Goal: Obtain resource: Download file/media

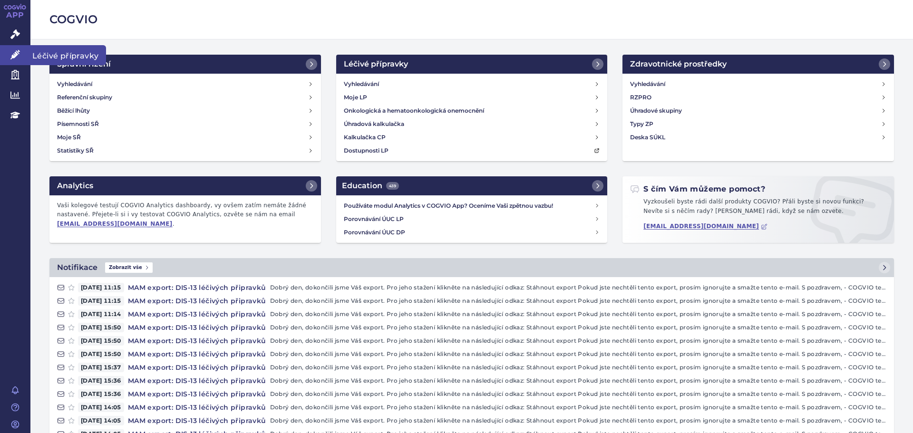
click at [15, 56] on icon at bounding box center [15, 55] width 10 height 10
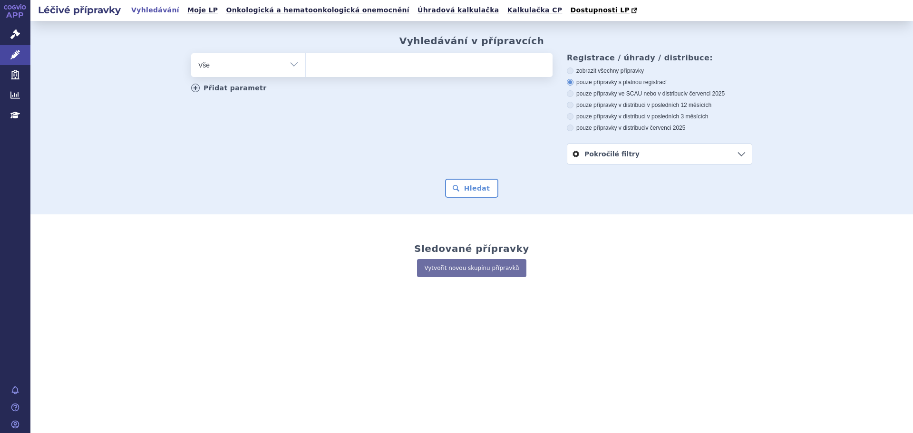
click at [212, 86] on link "Přidat parametr" at bounding box center [229, 88] width 76 height 9
select select "filter-product"
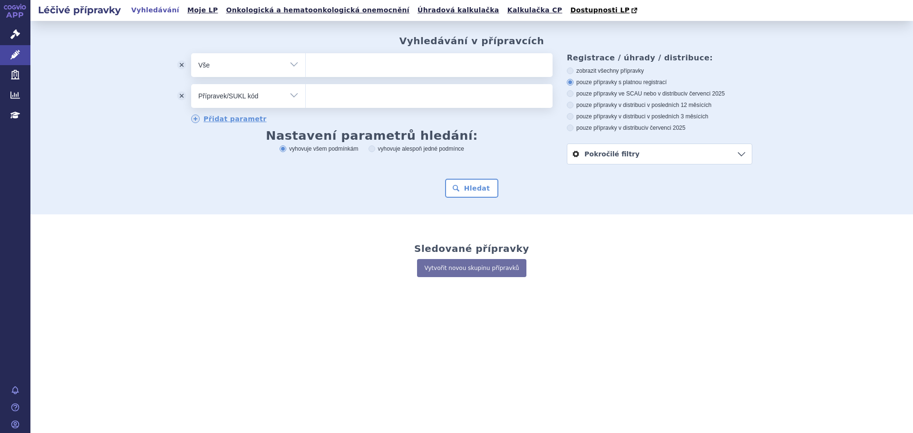
click at [183, 97] on button "odstranit" at bounding box center [181, 96] width 19 height 24
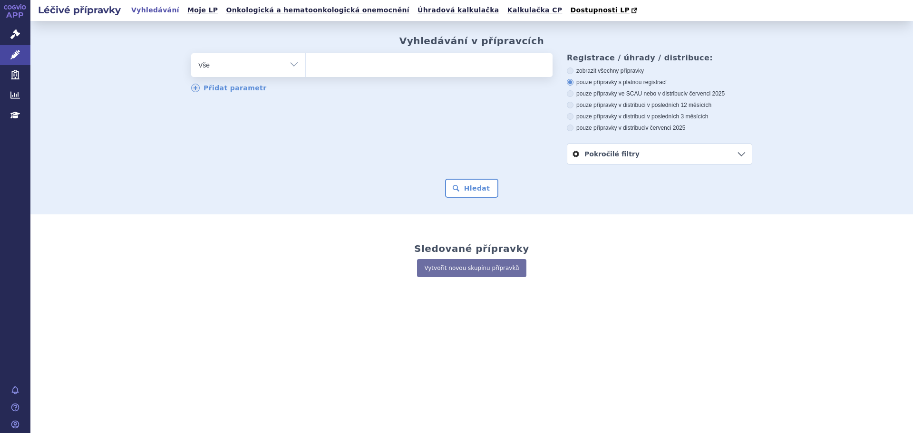
click at [591, 73] on label "zobrazit všechny přípravky" at bounding box center [659, 71] width 185 height 8
click at [574, 73] on input "zobrazit všechny přípravky" at bounding box center [571, 72] width 6 height 6
radio input "true"
click at [458, 188] on button "Hledat" at bounding box center [472, 188] width 54 height 19
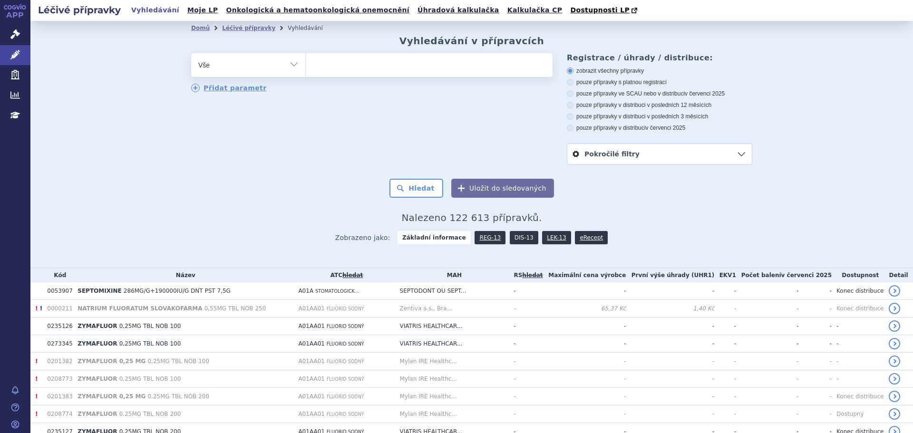
click at [513, 238] on link "DIS-13" at bounding box center [524, 237] width 29 height 13
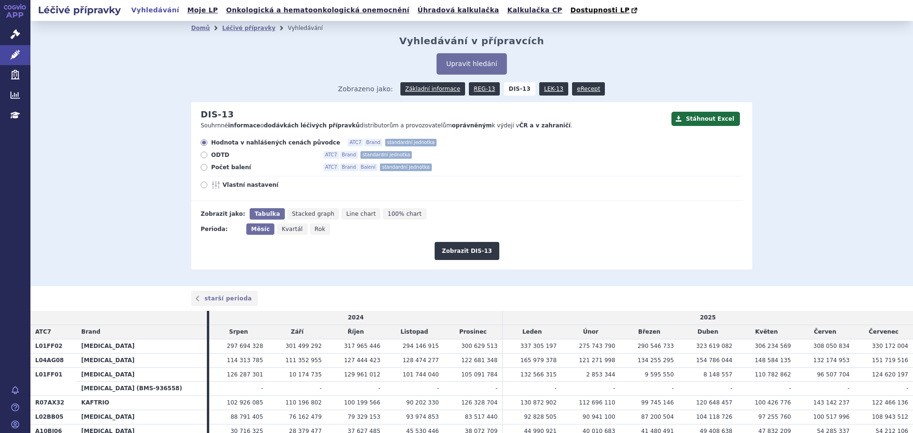
click at [203, 184] on label "Vlastní nastavení" at bounding box center [472, 185] width 542 height 8
click at [203, 184] on input "Vlastní nastavení" at bounding box center [205, 186] width 6 height 6
radio input "true"
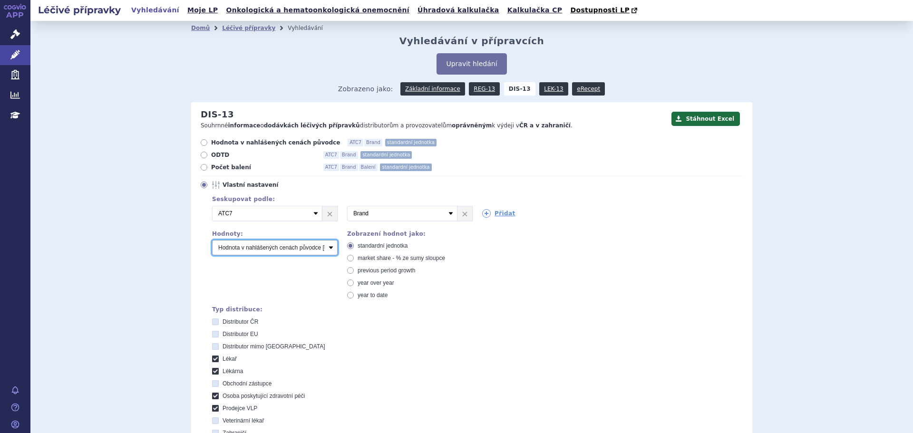
click at [297, 252] on select "Počet balení Hodnota v nahlášených cenách původce [DIS-13] Hodnota v maximálníc…" at bounding box center [275, 247] width 126 height 15
select select "packages"
click at [212, 241] on select "Počet balení Hodnota v nahlášených cenách původce [DIS-13] Hodnota v maximálníc…" at bounding box center [275, 247] width 126 height 15
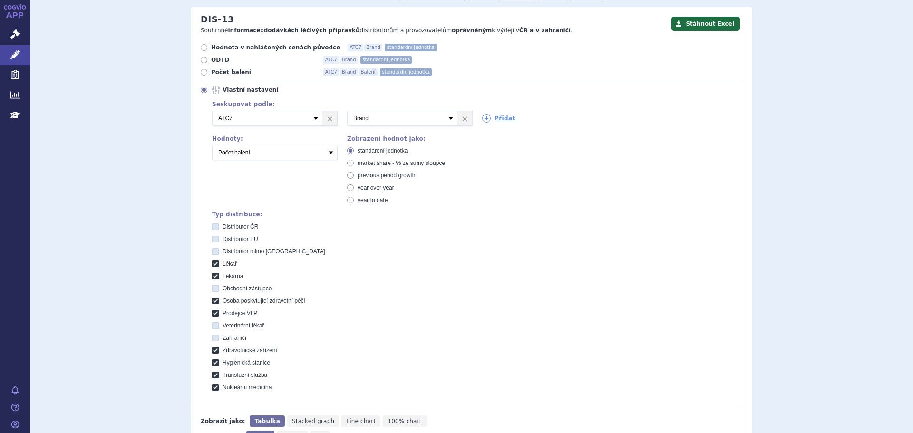
scroll to position [285, 0]
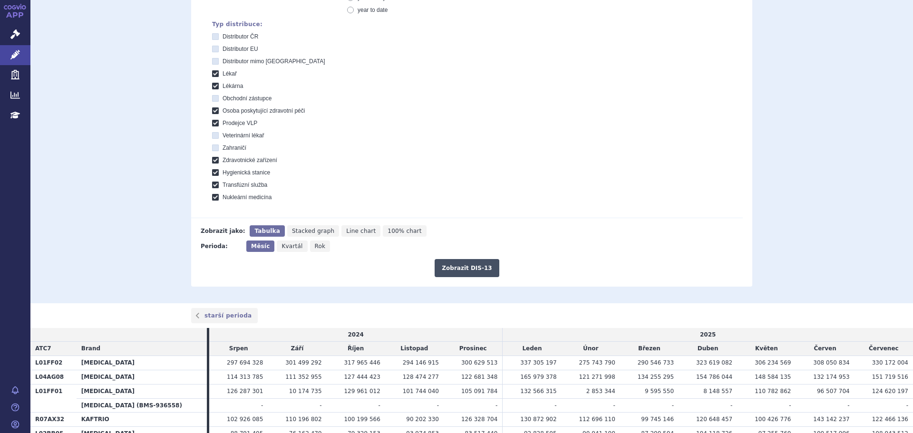
click at [464, 269] on button "Zobrazit DIS-13" at bounding box center [467, 268] width 64 height 18
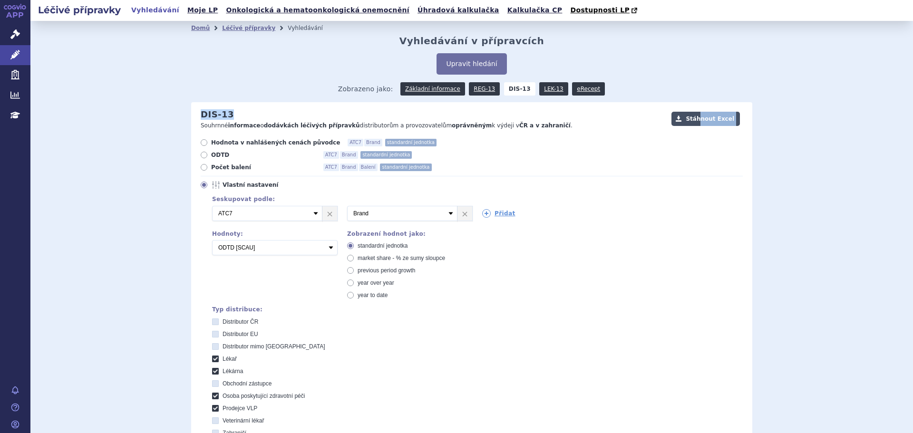
click at [701, 116] on div "Stáhnout Excel DIS-13 Souhrnné informace o dodávkách léčivých přípravků distrib…" at bounding box center [466, 119] width 551 height 20
click at [700, 116] on button "Stáhnout Excel" at bounding box center [705, 119] width 68 height 14
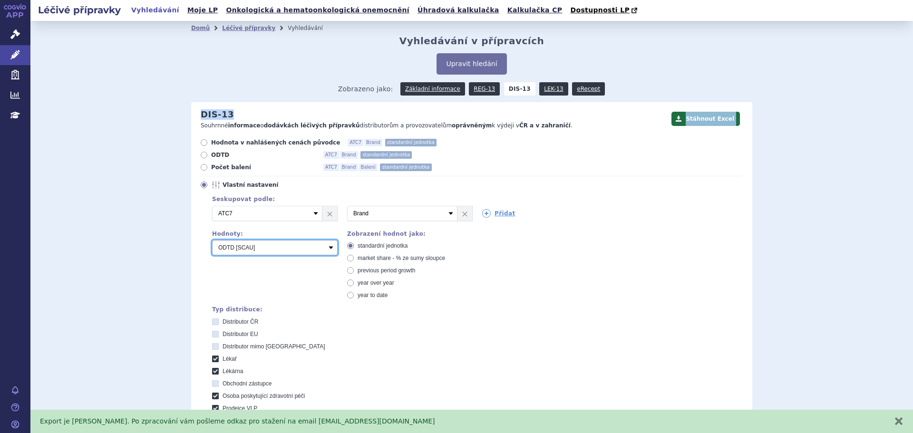
click at [279, 245] on select "Počet balení Hodnota v nahlášených cenách původce [DIS-13] Hodnota v maximálníc…" at bounding box center [275, 247] width 126 height 15
select select "packages"
click at [212, 241] on select "Počet balení Hodnota v nahlášených cenách původce [DIS-13] Hodnota v maximálníc…" at bounding box center [275, 247] width 126 height 15
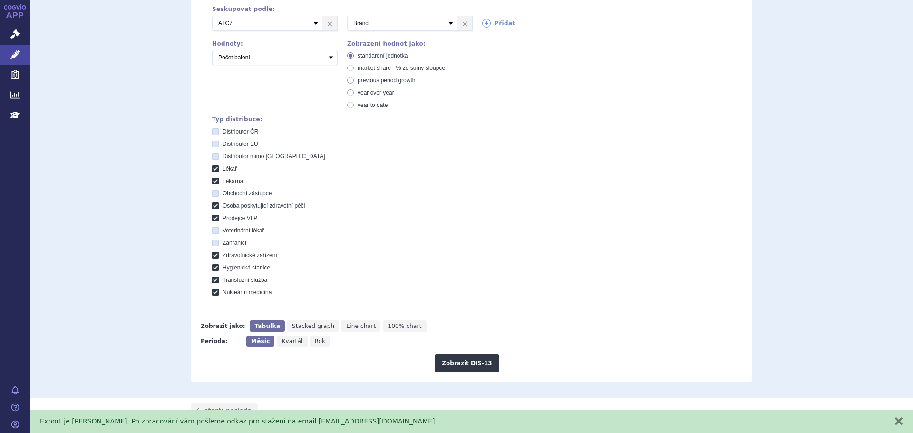
scroll to position [285, 0]
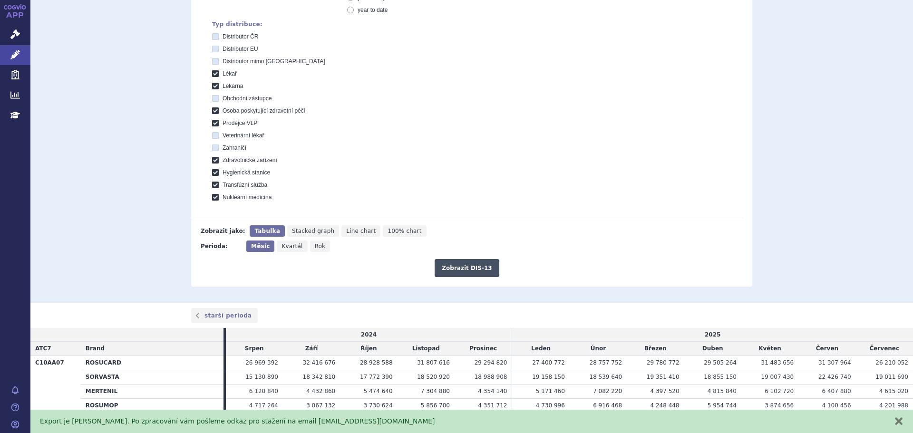
click at [452, 266] on button "Zobrazit DIS-13" at bounding box center [467, 268] width 64 height 18
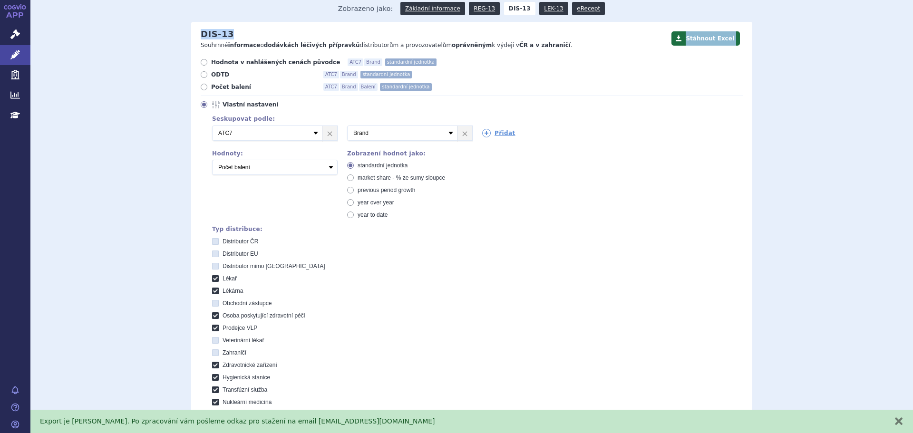
scroll to position [0, 0]
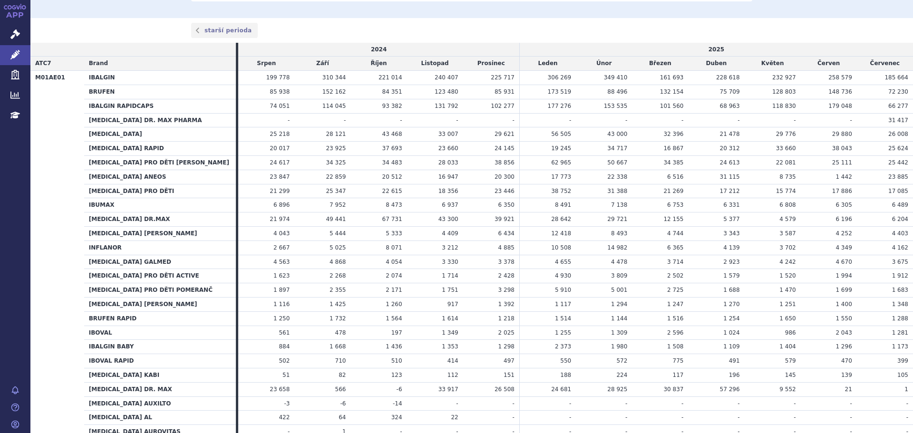
scroll to position [380, 0]
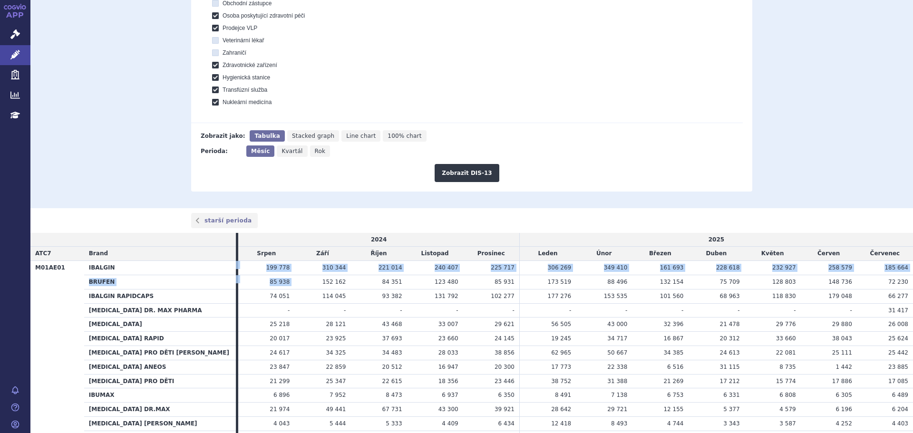
drag, startPoint x: 309, startPoint y: 280, endPoint x: 212, endPoint y: 275, distance: 97.1
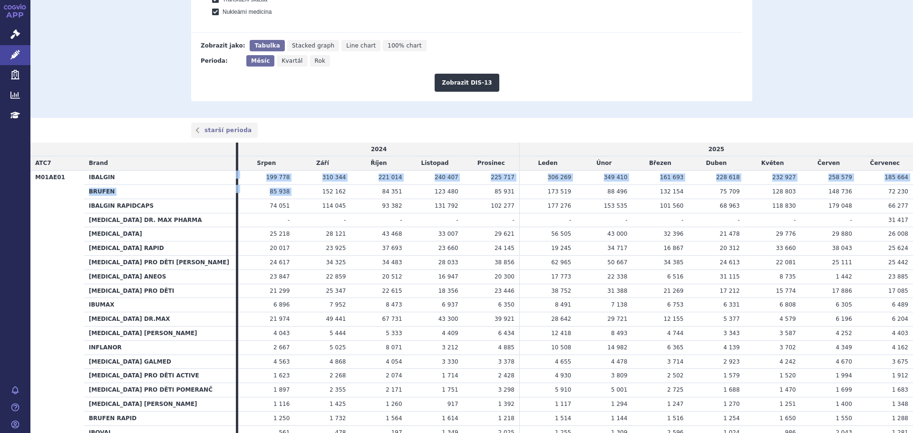
scroll to position [475, 0]
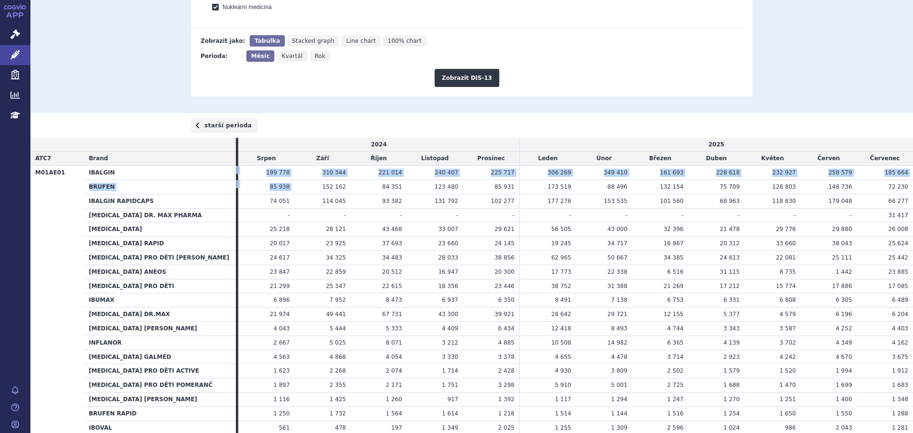
click at [233, 125] on link "starší perioda" at bounding box center [224, 125] width 67 height 15
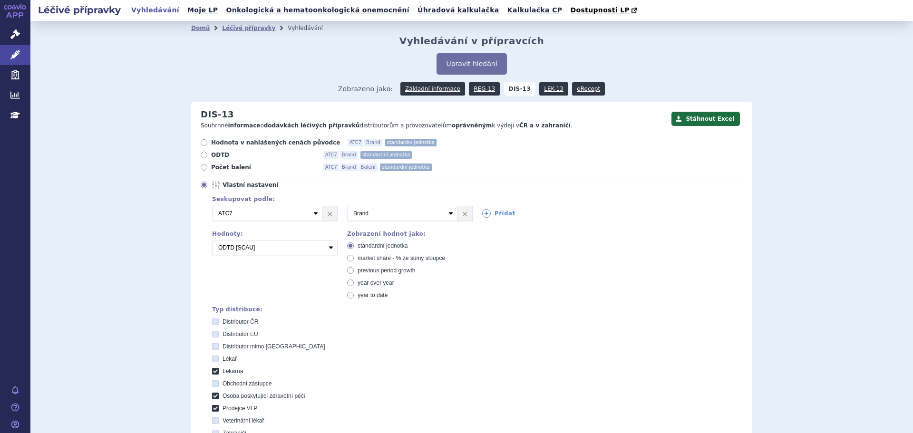
drag, startPoint x: 78, startPoint y: 189, endPoint x: 116, endPoint y: 186, distance: 38.6
click at [78, 189] on div "Domů Léčivé přípravky Vyhledávání Vyhledávání v přípravcích Upravit hledání ods…" at bounding box center [471, 305] width 882 height 568
click at [277, 254] on select "Počet balení Hodnota v nahlášených cenách původce [DIS-13] Hodnota v maximálníc…" at bounding box center [275, 247] width 126 height 15
select select "packages"
click at [212, 241] on select "Počet balení Hodnota v nahlášených cenách původce [DIS-13] Hodnota v maximálníc…" at bounding box center [275, 247] width 126 height 15
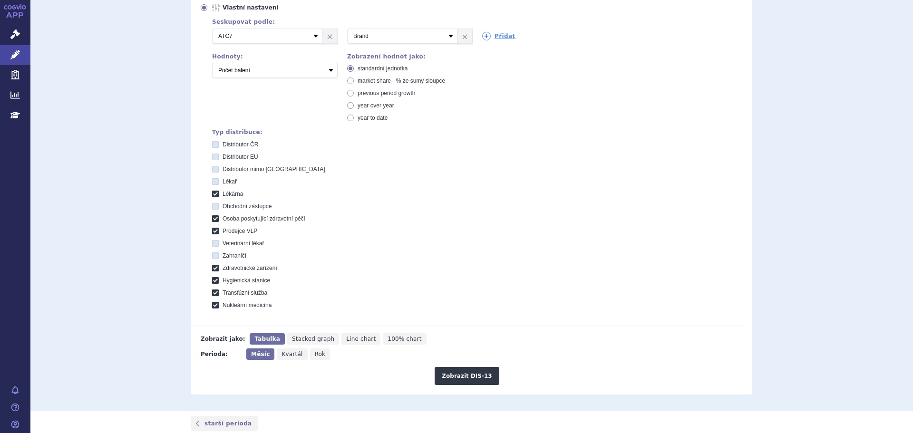
scroll to position [190, 0]
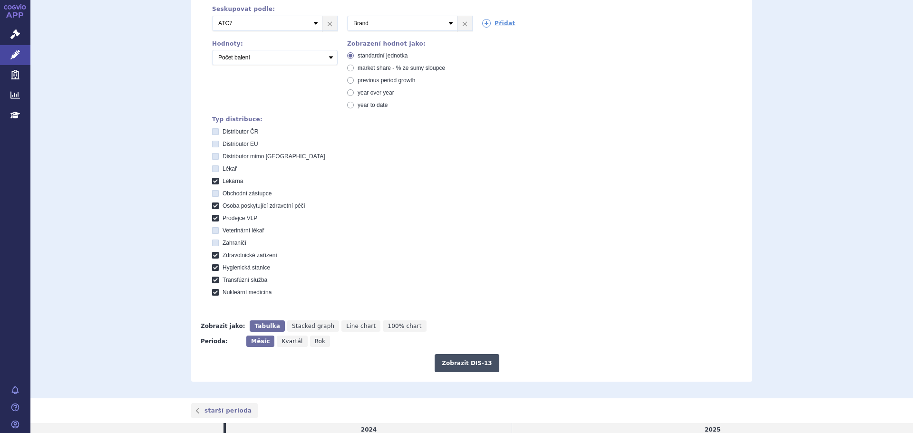
click at [462, 361] on button "Zobrazit DIS-13" at bounding box center [467, 363] width 64 height 18
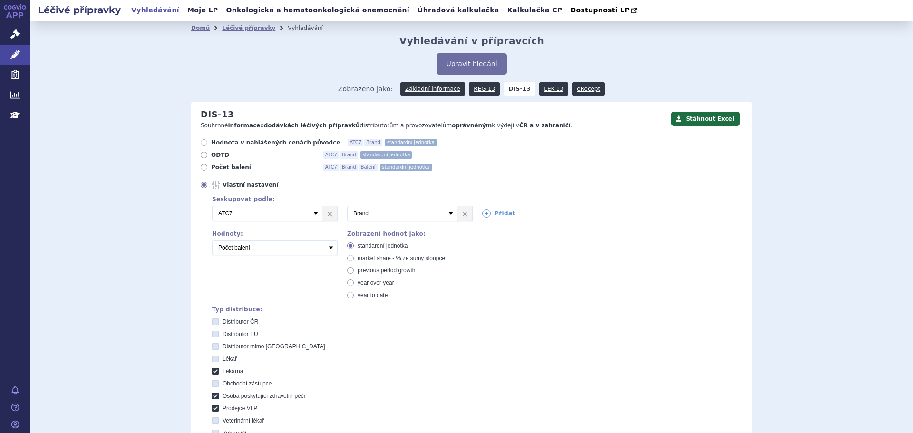
click at [127, 168] on div "Domů Léčivé přípravky Vyhledávání Vyhledávání v přípravcích Upravit hledání ods…" at bounding box center [471, 305] width 882 height 568
click at [720, 118] on button "Stáhnout Excel" at bounding box center [705, 119] width 68 height 14
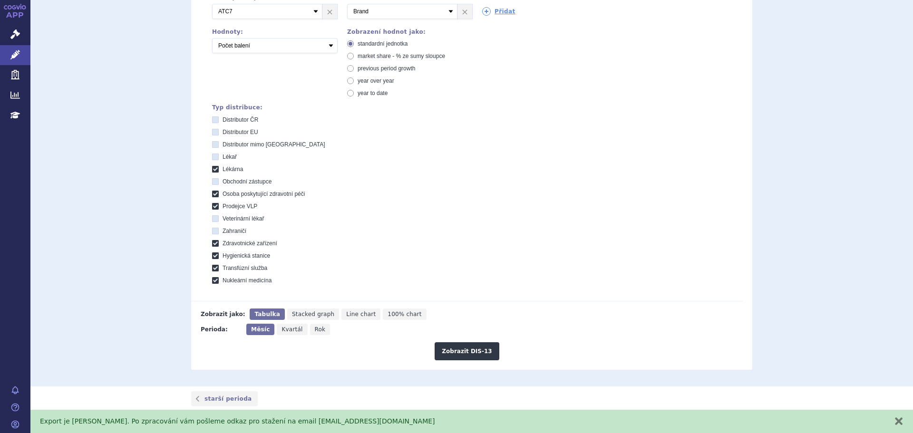
scroll to position [285, 0]
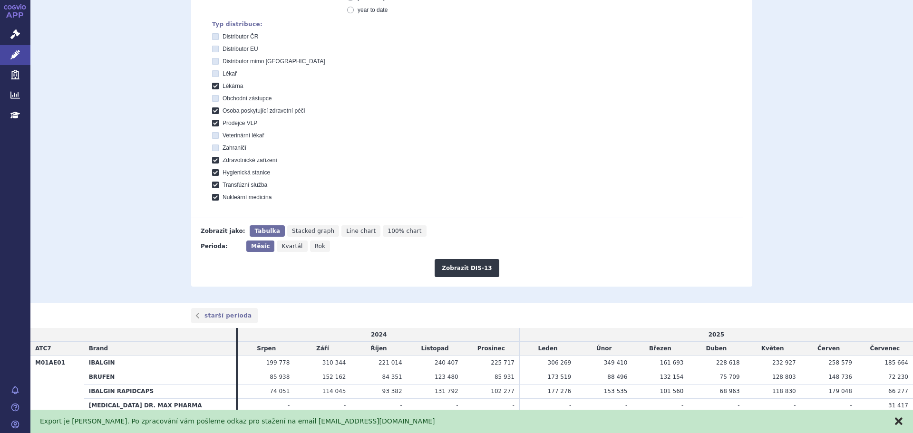
click at [903, 419] on div "Export je [PERSON_NAME]. Po zpracování vám pošleme odkaz pro stažení na email […" at bounding box center [471, 421] width 882 height 23
click at [898, 421] on button "zavřít" at bounding box center [899, 421] width 10 height 10
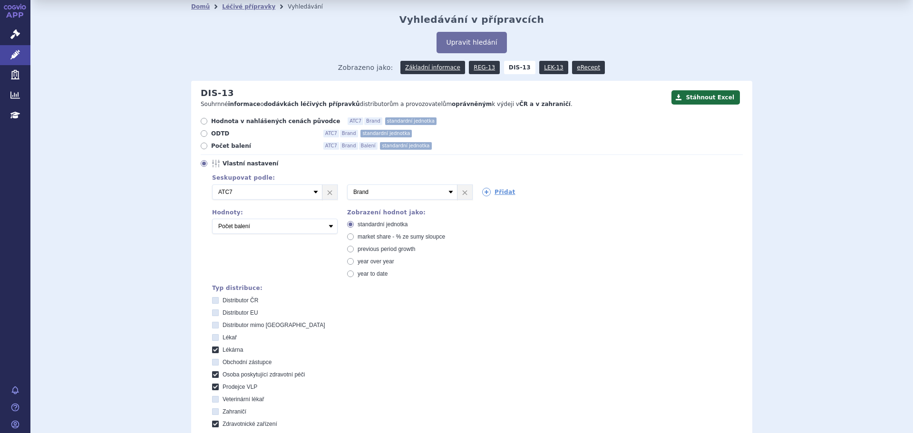
scroll to position [0, 0]
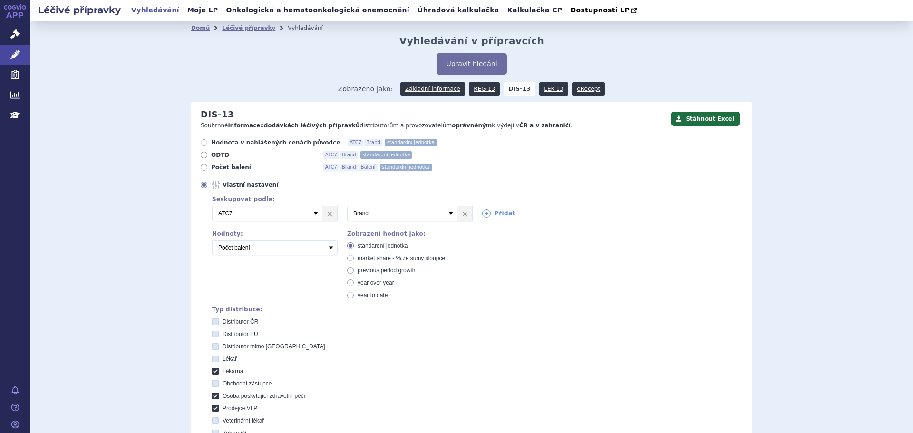
click at [563, 310] on div "Typ distribuce:" at bounding box center [477, 309] width 531 height 7
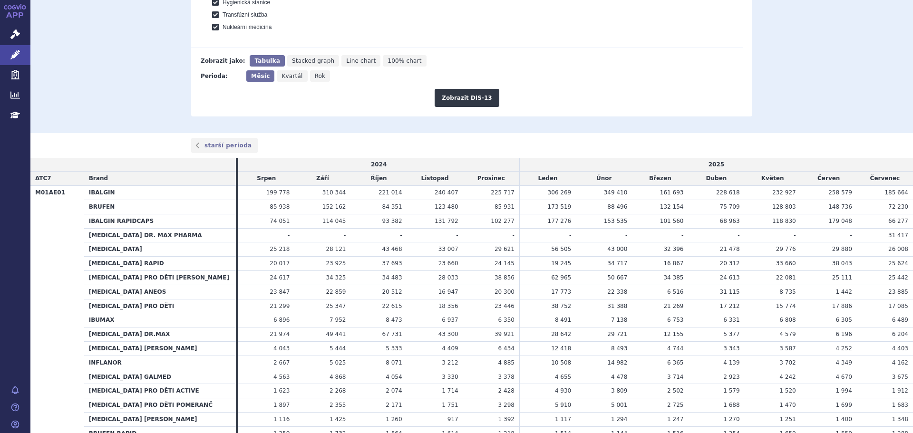
scroll to position [475, 0]
